Goal: Information Seeking & Learning: Learn about a topic

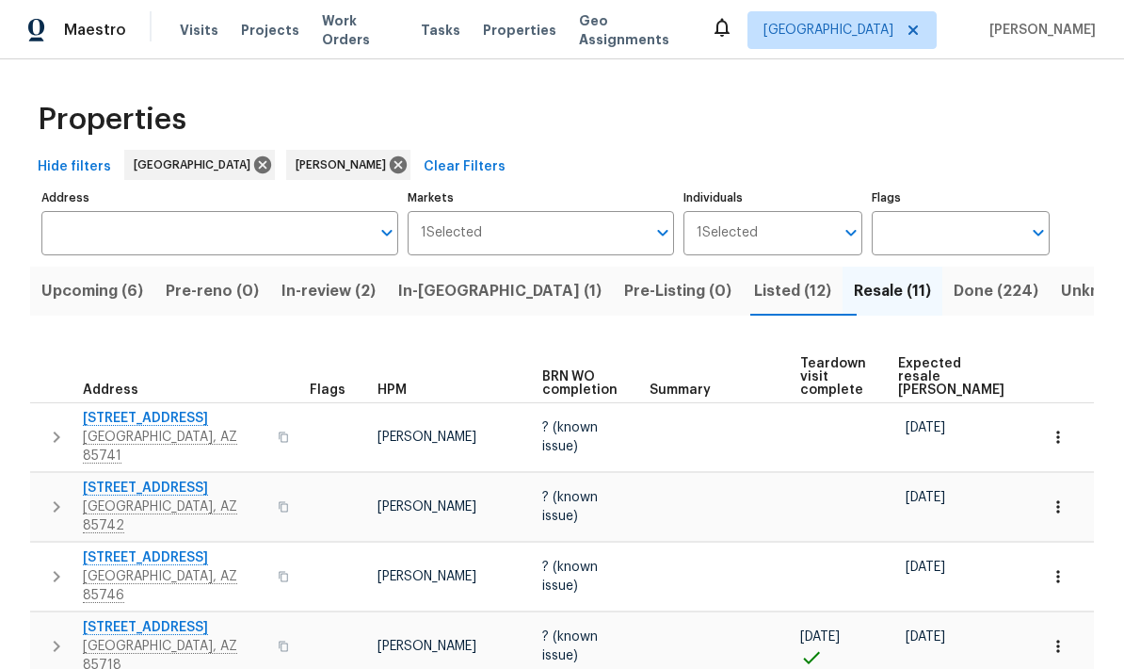
scroll to position [483, 0]
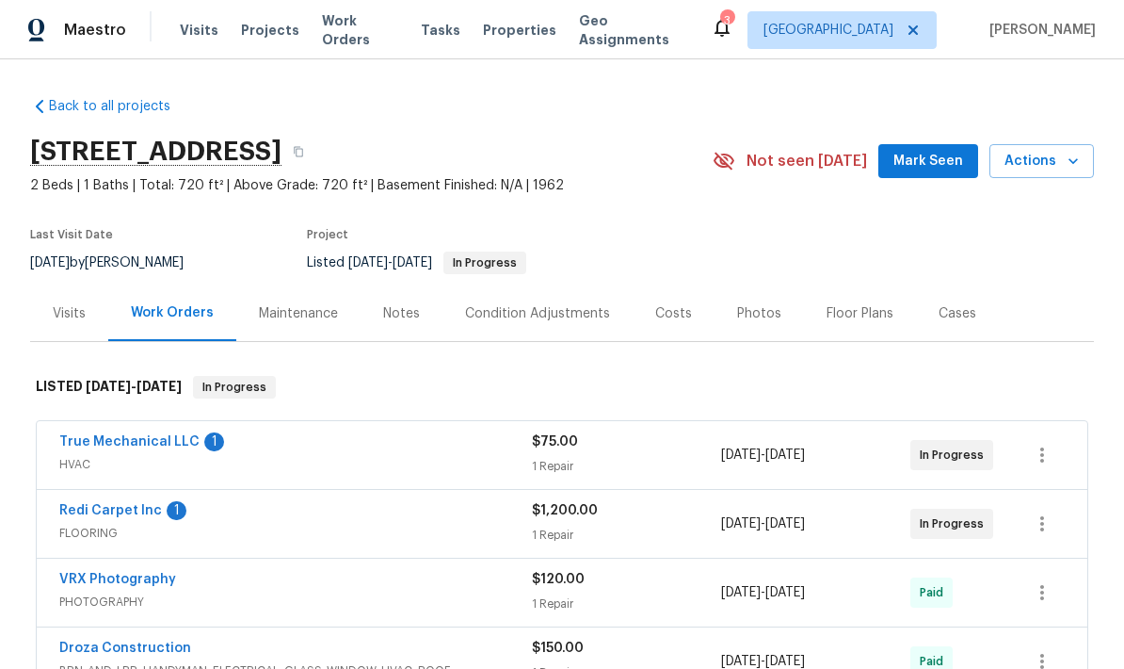
click at [77, 516] on link "Redi Carpet Inc" at bounding box center [110, 510] width 103 height 13
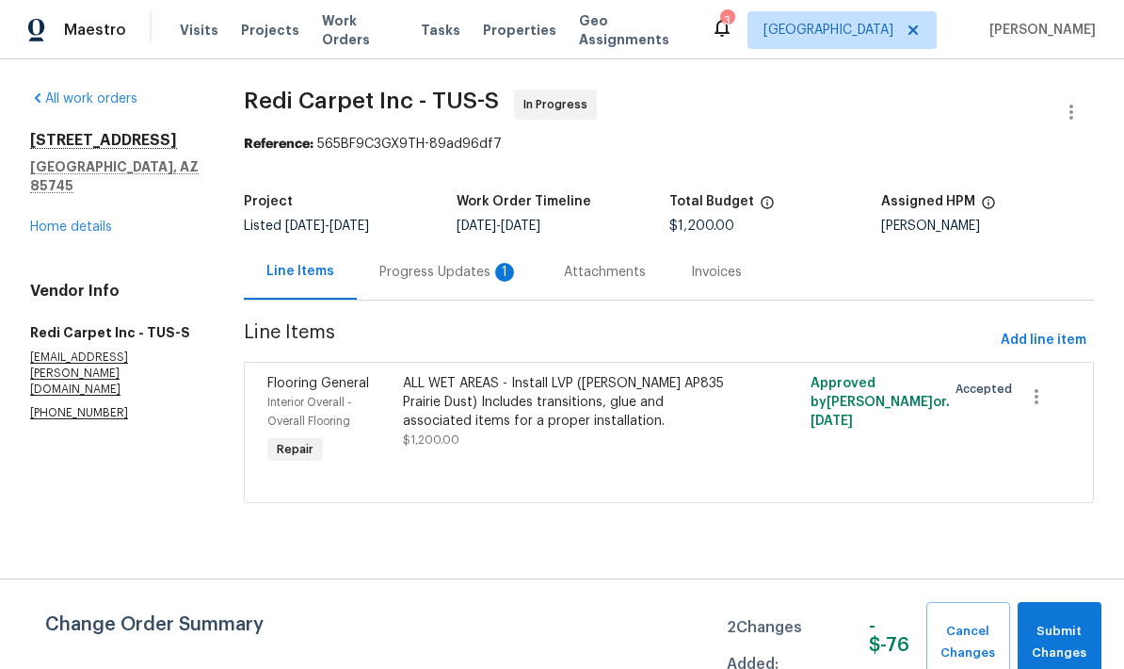
click at [436, 279] on div "Progress Updates 1" at bounding box center [448, 272] width 139 height 19
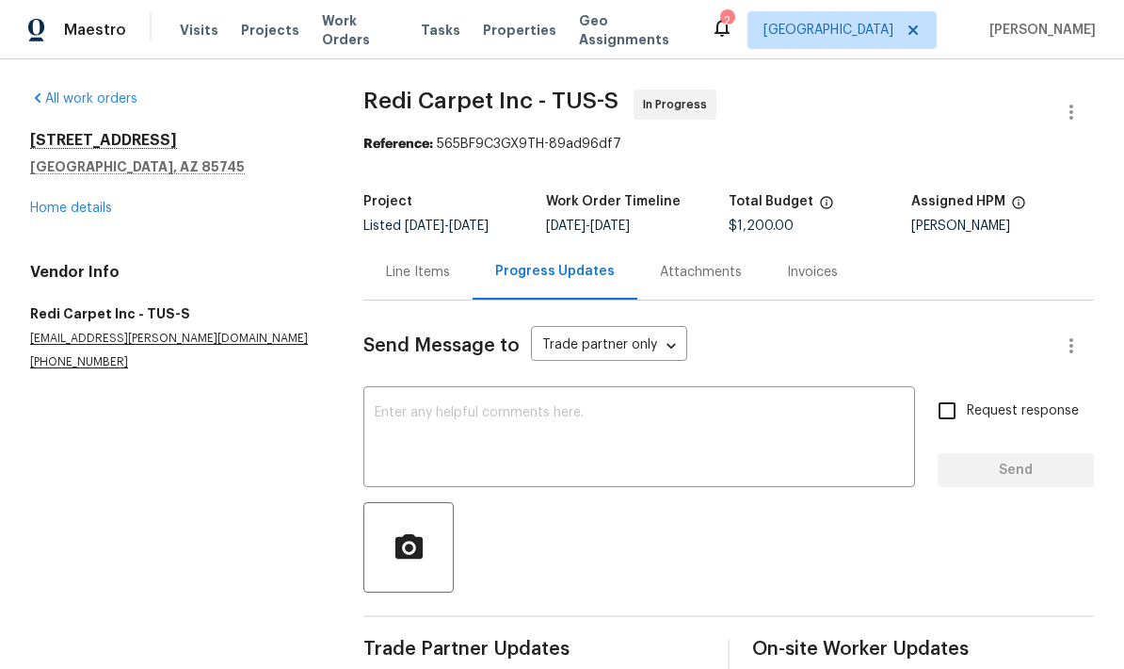
click at [52, 202] on link "Home details" at bounding box center [71, 208] width 82 height 13
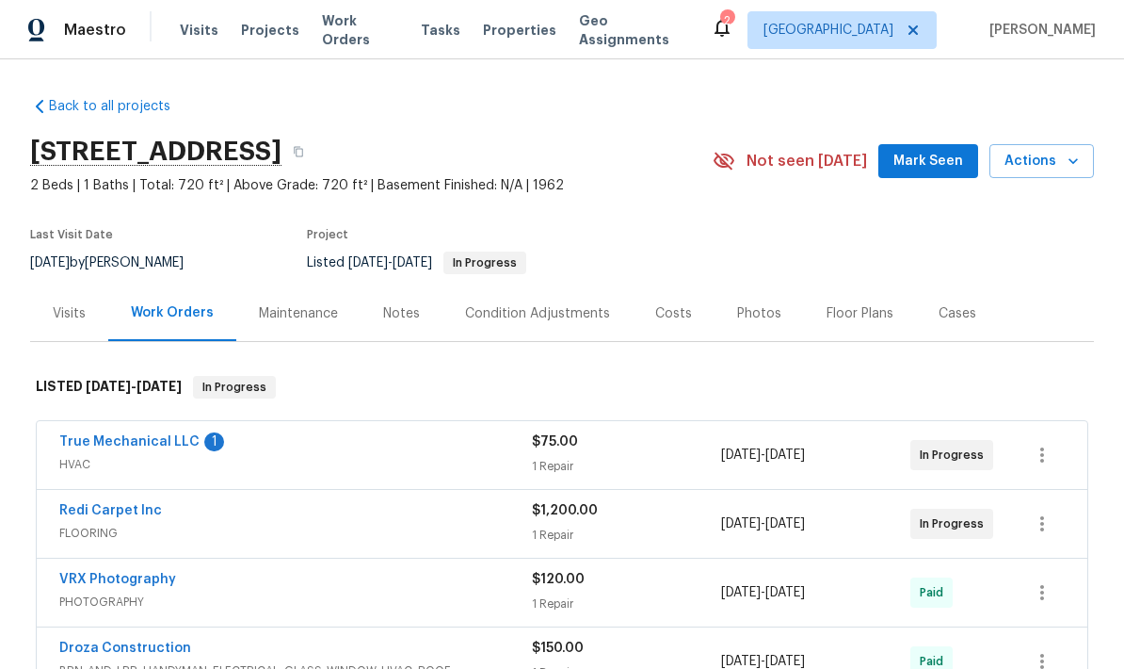
click at [102, 435] on link "True Mechanical LLC" at bounding box center [129, 441] width 140 height 13
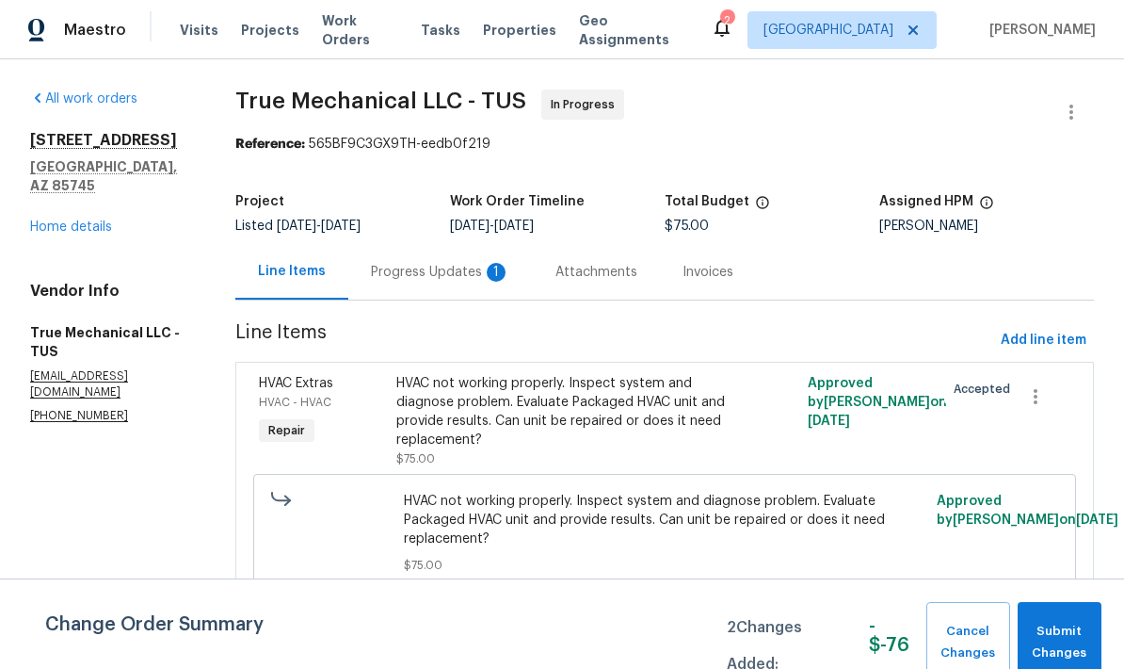
click at [426, 276] on div "Progress Updates 1" at bounding box center [440, 272] width 139 height 19
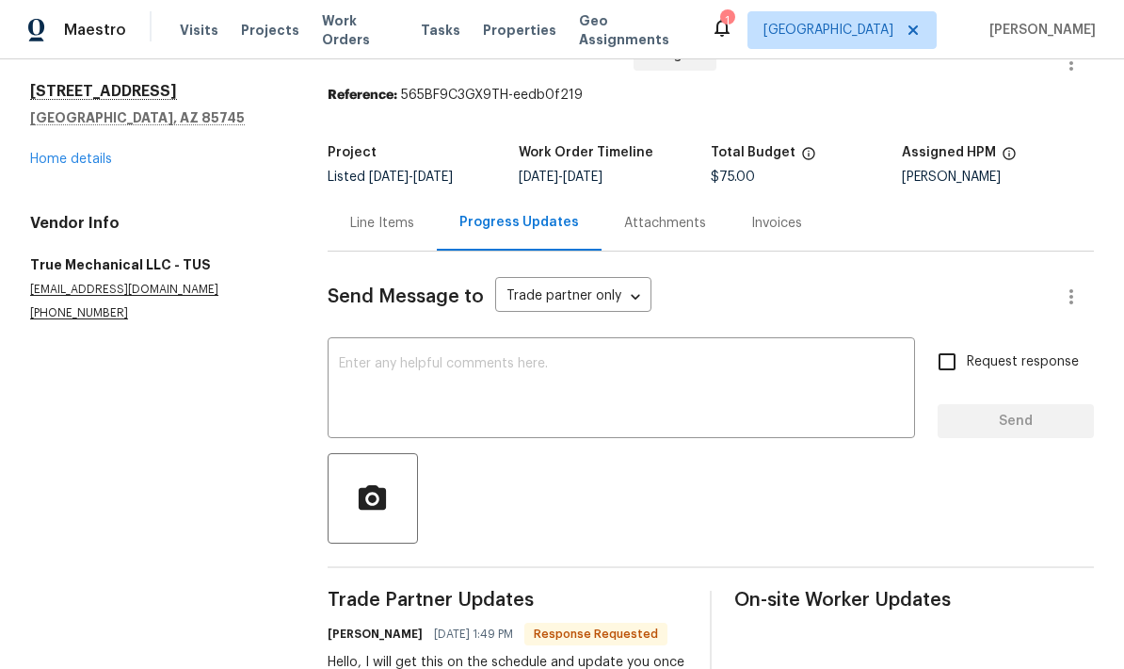
click at [57, 163] on link "Home details" at bounding box center [71, 159] width 82 height 13
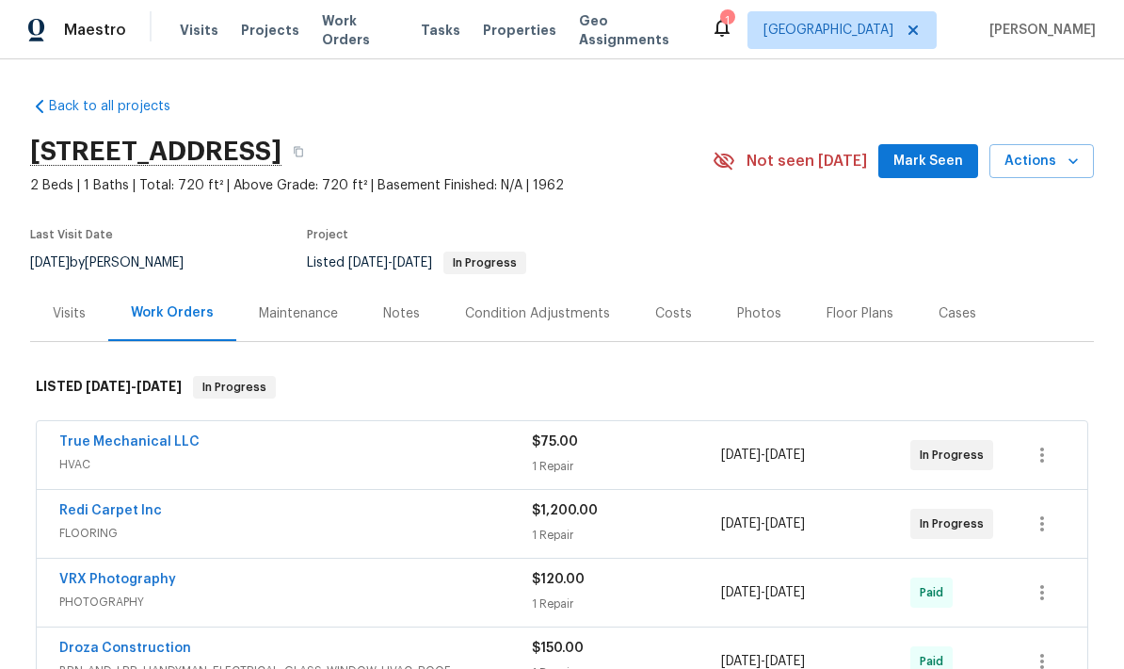
click at [761, 313] on div "Photos" at bounding box center [759, 313] width 44 height 19
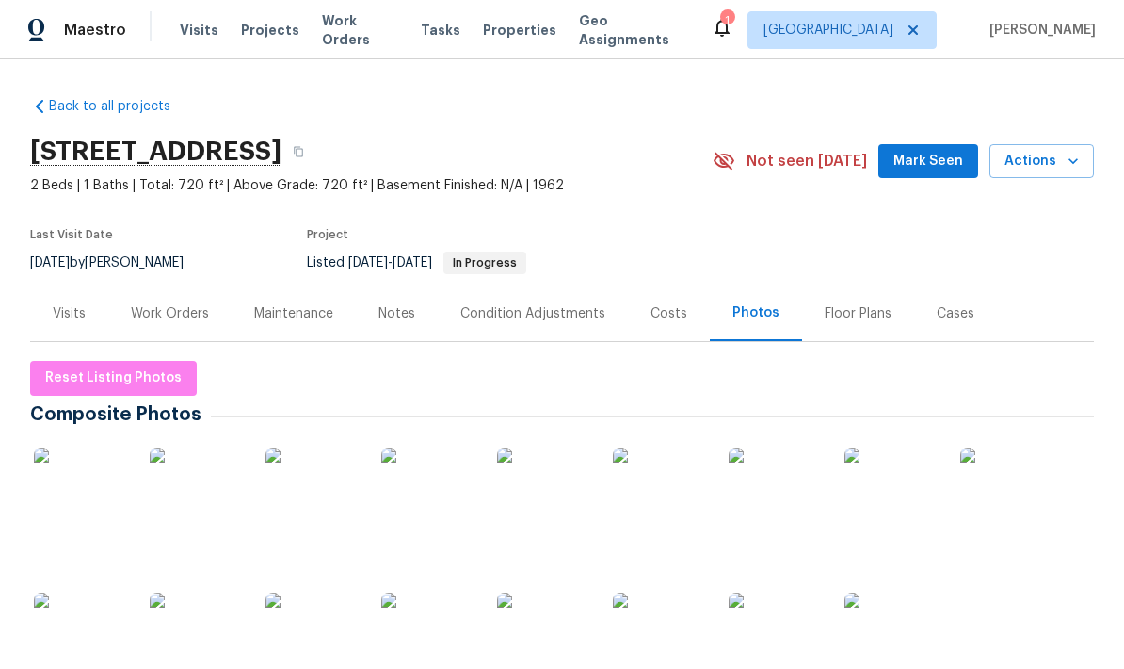
click at [767, 507] on img at bounding box center [776, 494] width 94 height 94
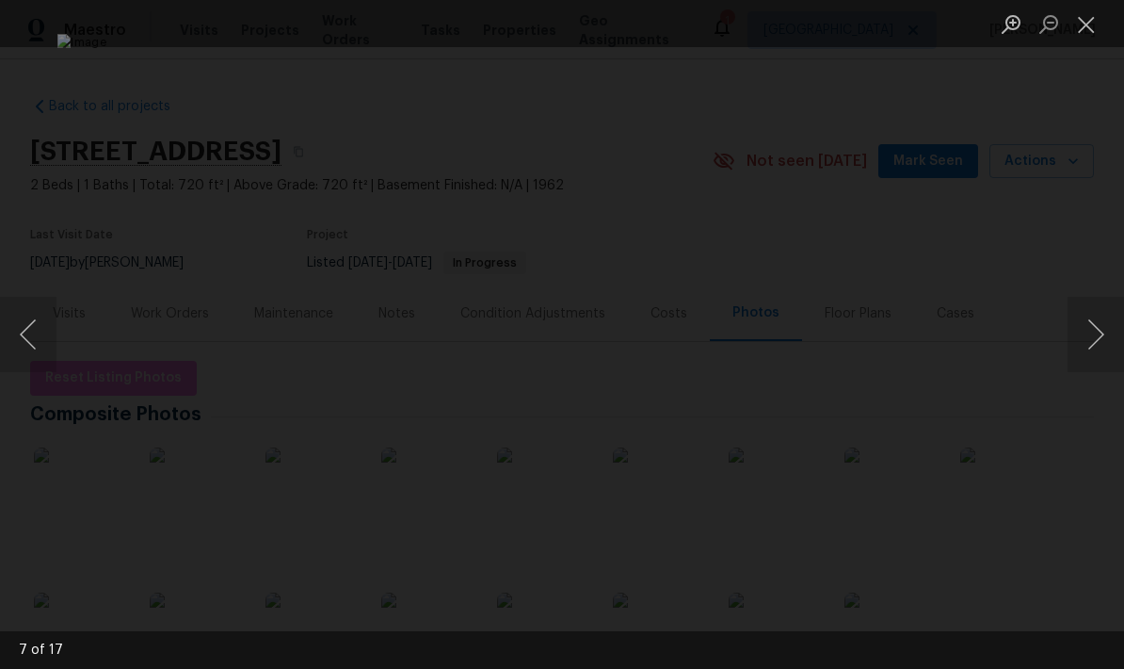
click at [1094, 328] on button "Next image" at bounding box center [1096, 334] width 57 height 75
click at [1093, 336] on button "Next image" at bounding box center [1096, 334] width 57 height 75
click at [1092, 341] on button "Next image" at bounding box center [1096, 334] width 57 height 75
click at [1096, 336] on button "Next image" at bounding box center [1096, 334] width 57 height 75
click at [1085, 31] on button "Close lightbox" at bounding box center [1087, 24] width 38 height 33
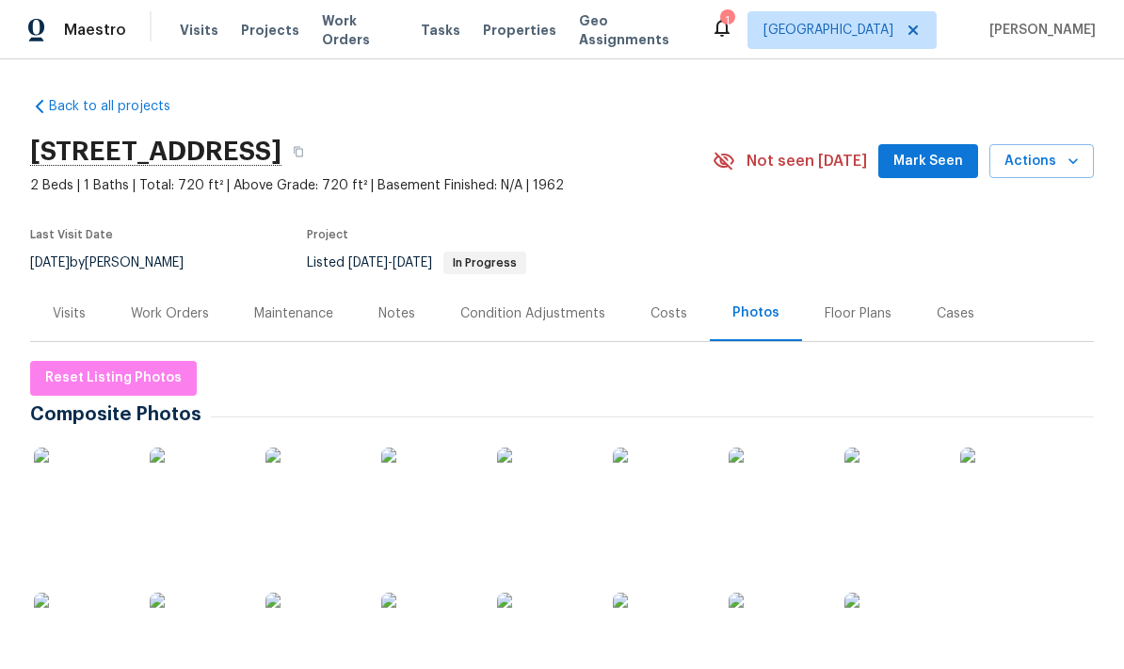
click at [1068, 249] on section "[STREET_ADDRESS] 2 Beds | 1 Baths | Total: 720 ft² | Above Grade: 720 ft² | Bas…" at bounding box center [562, 206] width 1064 height 158
